Goal: Check status: Check status

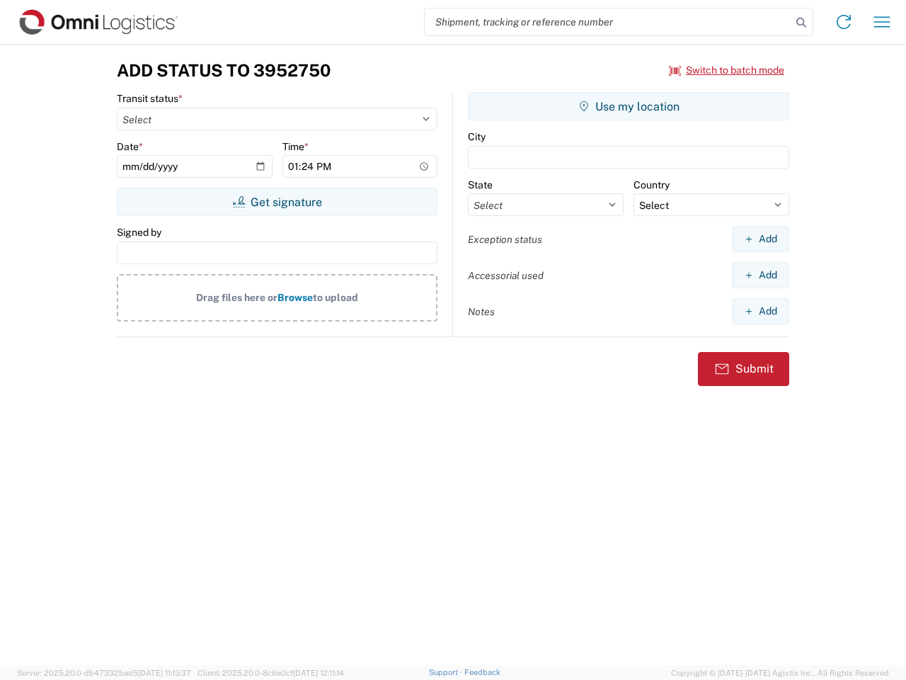
click at [608, 22] on input "search" at bounding box center [608, 21] width 367 height 27
click at [801, 23] on icon at bounding box center [801, 23] width 20 height 20
click at [844, 22] on icon at bounding box center [843, 22] width 23 height 23
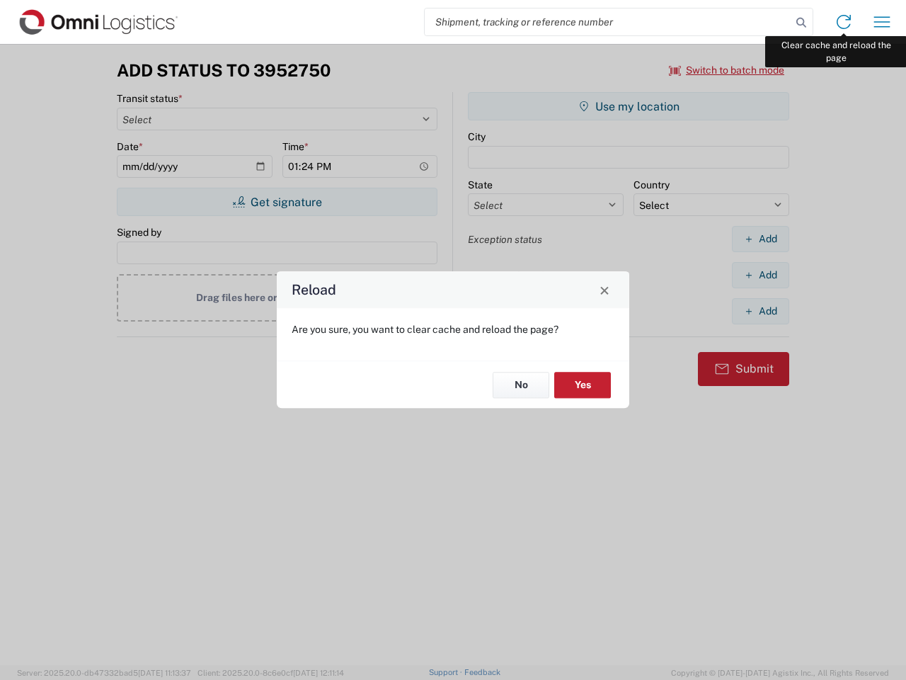
click at [882, 22] on div "Reload Are you sure, you want to clear cache and reload the page? No Yes" at bounding box center [453, 340] width 906 height 680
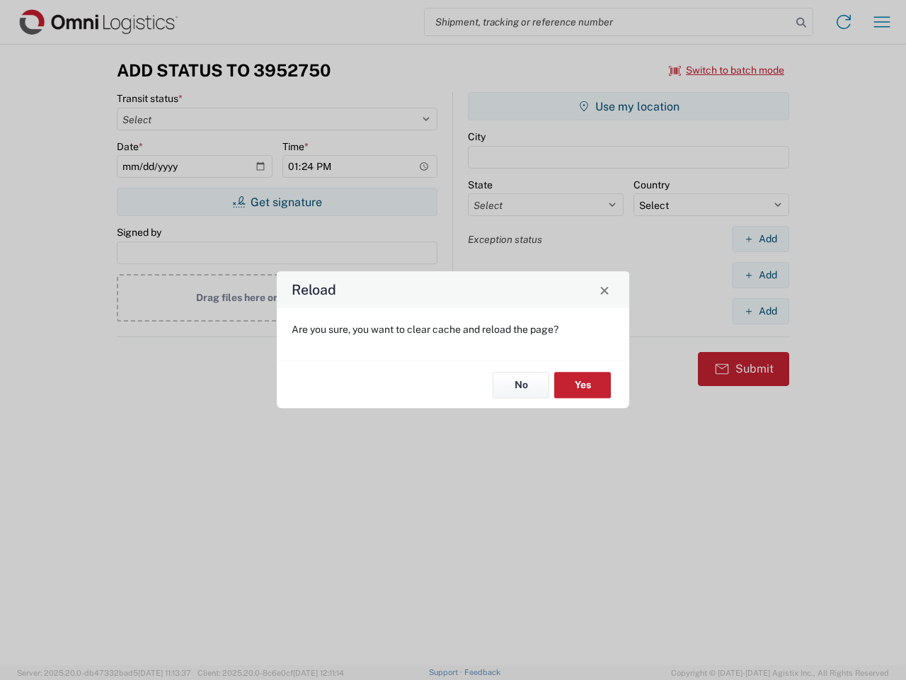
click at [727, 70] on div "Reload Are you sure, you want to clear cache and reload the page? No Yes" at bounding box center [453, 340] width 906 height 680
click at [277, 202] on div "Reload Are you sure, you want to clear cache and reload the page? No Yes" at bounding box center [453, 340] width 906 height 680
click at [629, 106] on div "Reload Are you sure, you want to clear cache and reload the page? No Yes" at bounding box center [453, 340] width 906 height 680
click at [760, 239] on div "Reload Are you sure, you want to clear cache and reload the page? No Yes" at bounding box center [453, 340] width 906 height 680
click at [760, 275] on div "Reload Are you sure, you want to clear cache and reload the page? No Yes" at bounding box center [453, 340] width 906 height 680
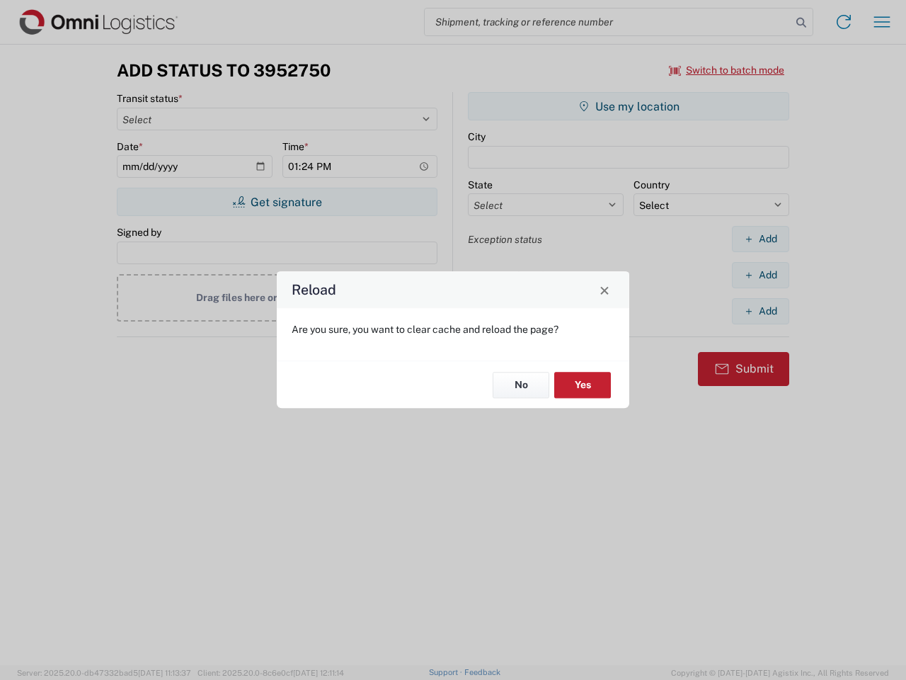
click at [760, 311] on div "Reload Are you sure, you want to clear cache and reload the page? No Yes" at bounding box center [453, 340] width 906 height 680
